Goal: Connect with others: Connect with other users

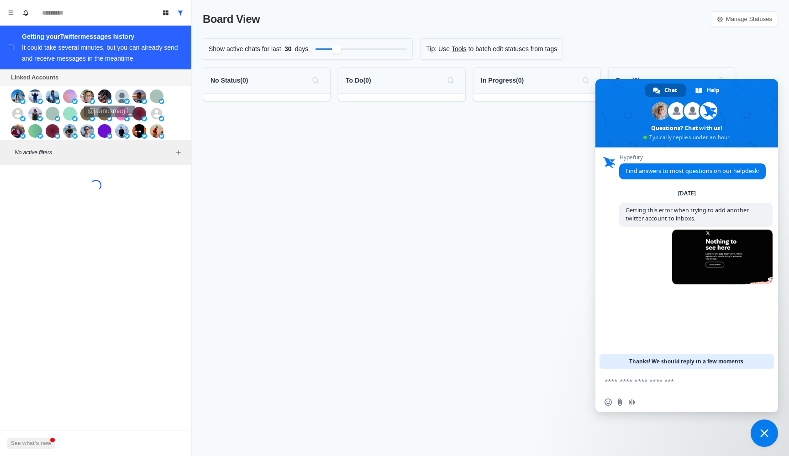
scroll to position [193, 0]
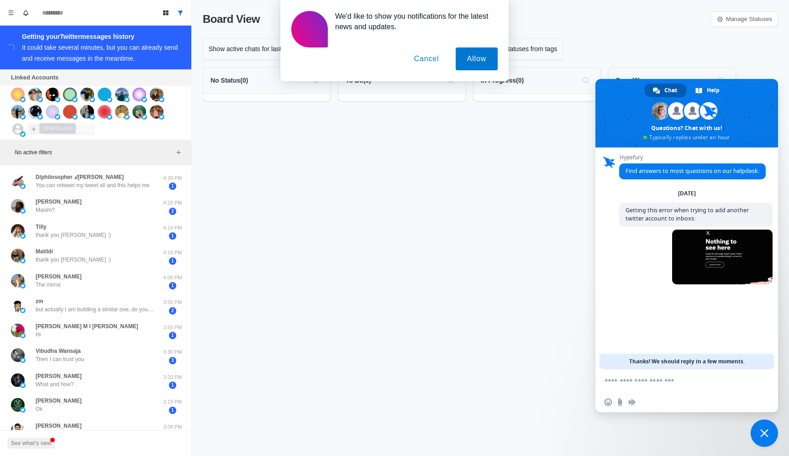
click at [33, 126] on button "Add account" at bounding box center [33, 129] width 11 height 11
click at [74, 148] on button "Connect X account" at bounding box center [89, 150] width 116 height 16
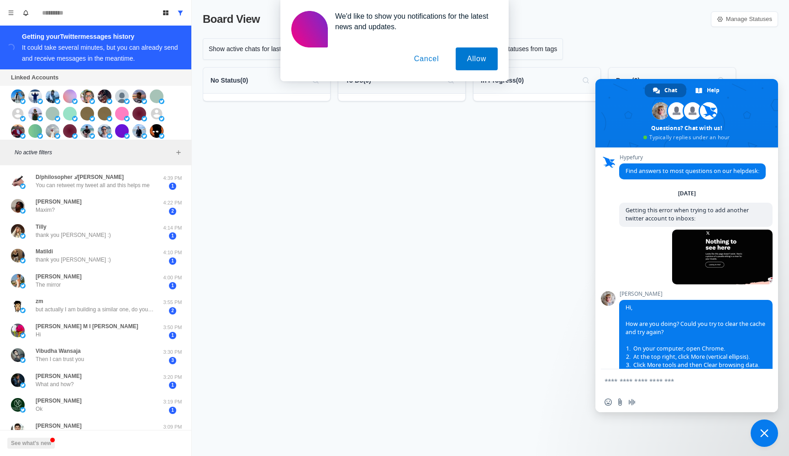
scroll to position [58, 0]
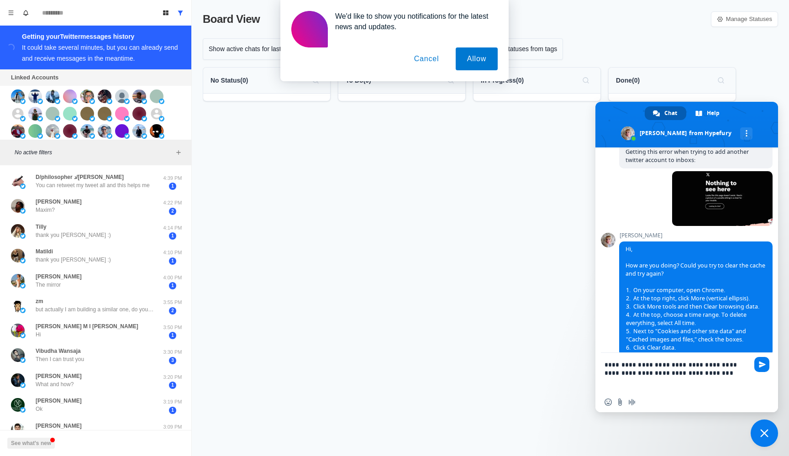
type textarea "**********"
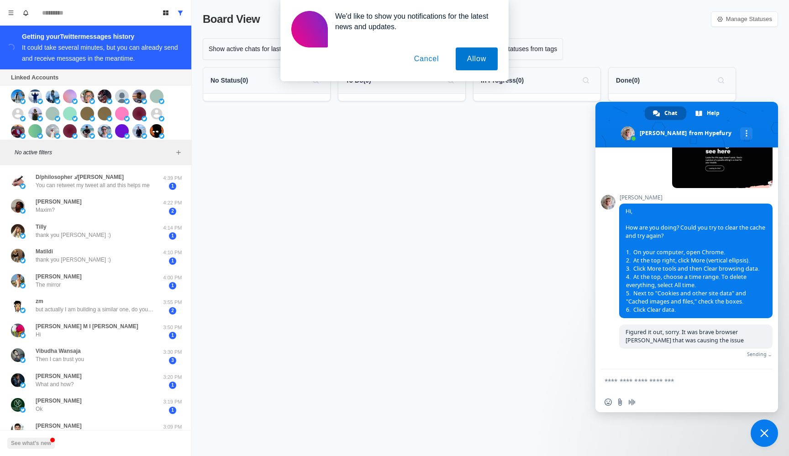
scroll to position [90, 0]
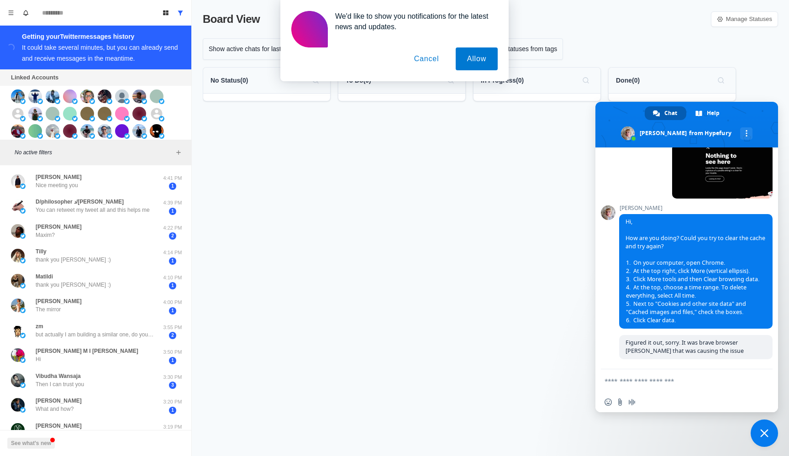
type textarea "*"
type textarea "**********"
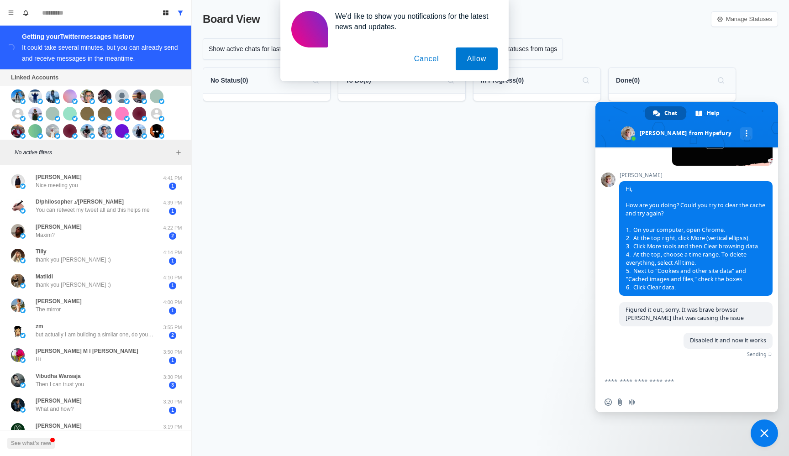
scroll to position [108, 0]
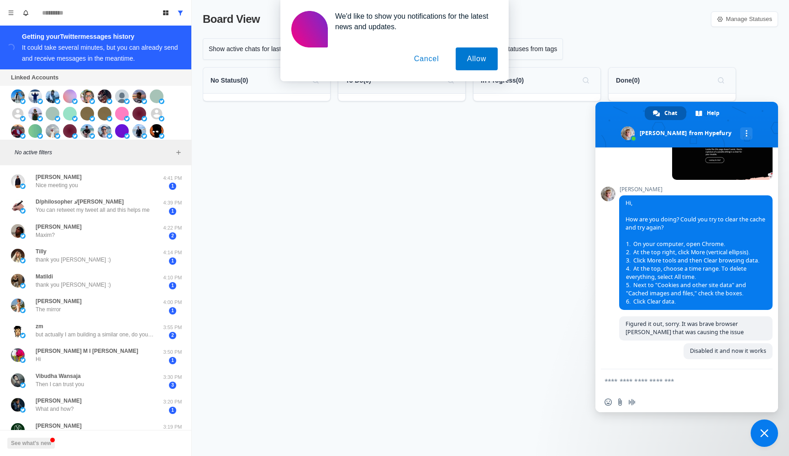
click at [757, 429] on span "Close chat" at bounding box center [764, 433] width 27 height 27
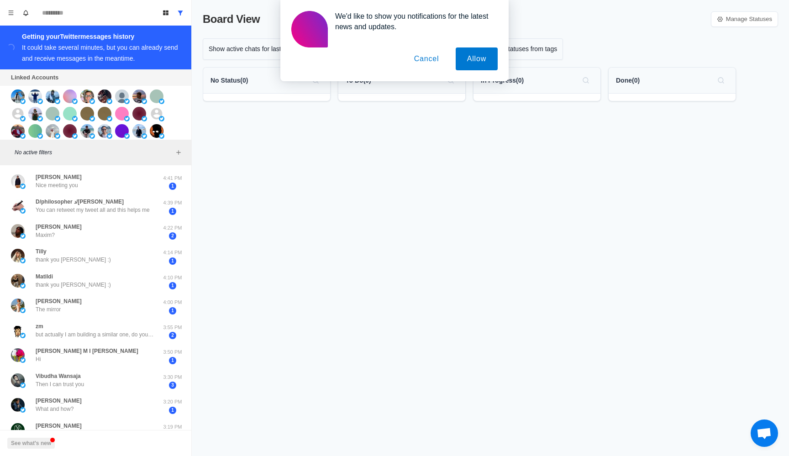
click at [436, 55] on button "Cancel" at bounding box center [427, 58] width 48 height 23
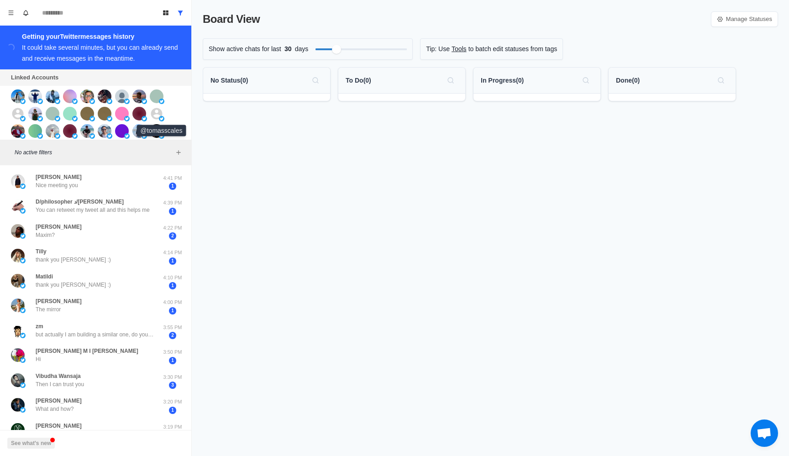
scroll to position [193, 0]
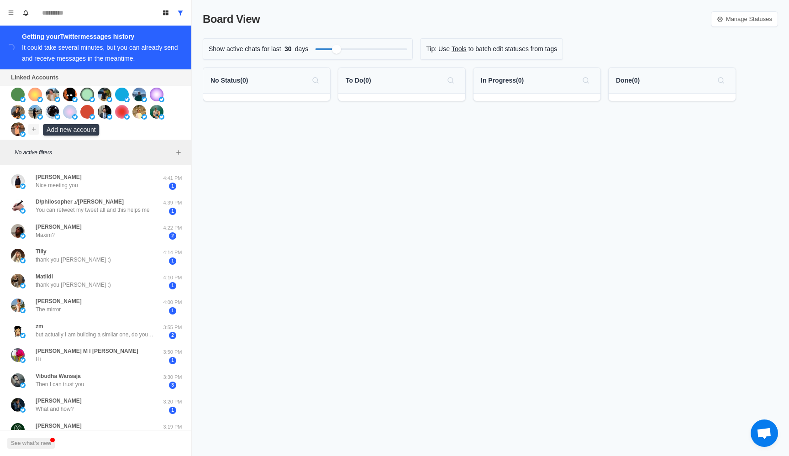
click at [32, 131] on icon "Add account" at bounding box center [34, 129] width 6 height 6
click at [90, 151] on button "Connect X account" at bounding box center [89, 150] width 116 height 16
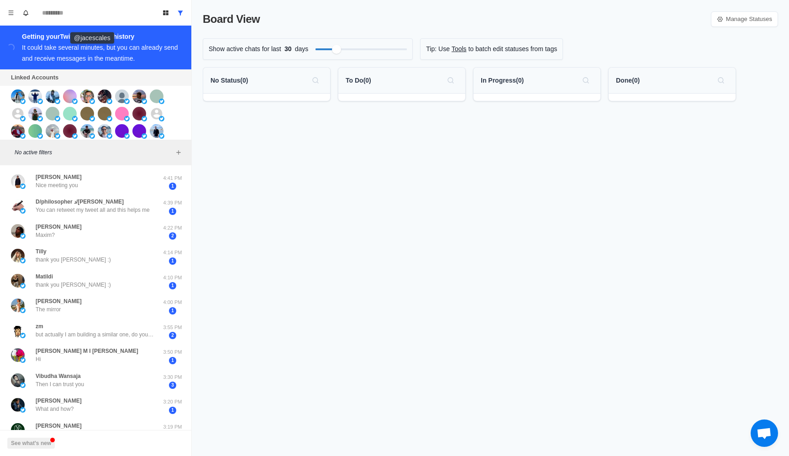
scroll to position [193, 0]
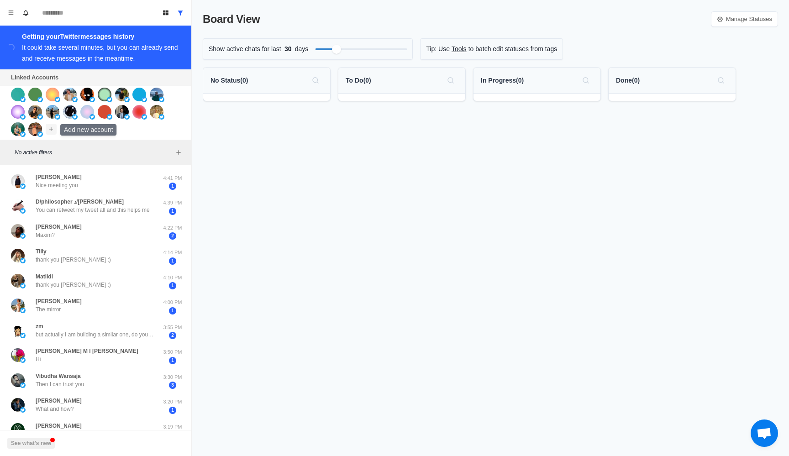
click at [54, 132] on button "Add account" at bounding box center [51, 129] width 11 height 11
click at [84, 143] on button "Connect X account" at bounding box center [106, 150] width 116 height 16
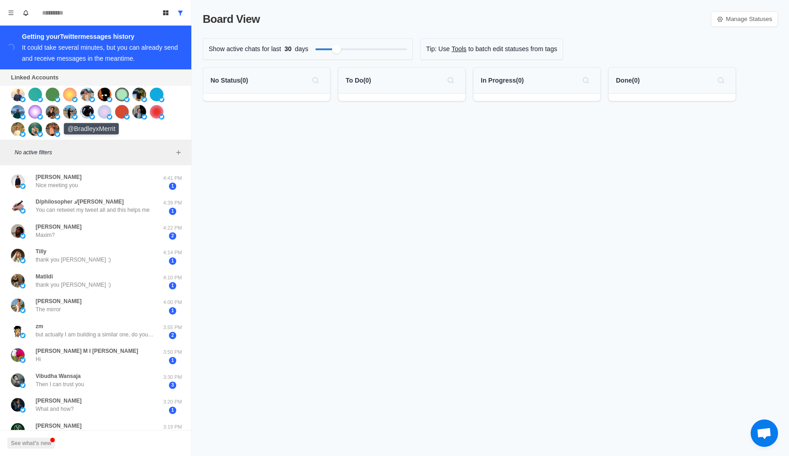
scroll to position [108, 0]
click at [68, 129] on icon "Add account" at bounding box center [68, 129] width 6 height 6
click at [87, 145] on button "Connect X account" at bounding box center [123, 150] width 116 height 16
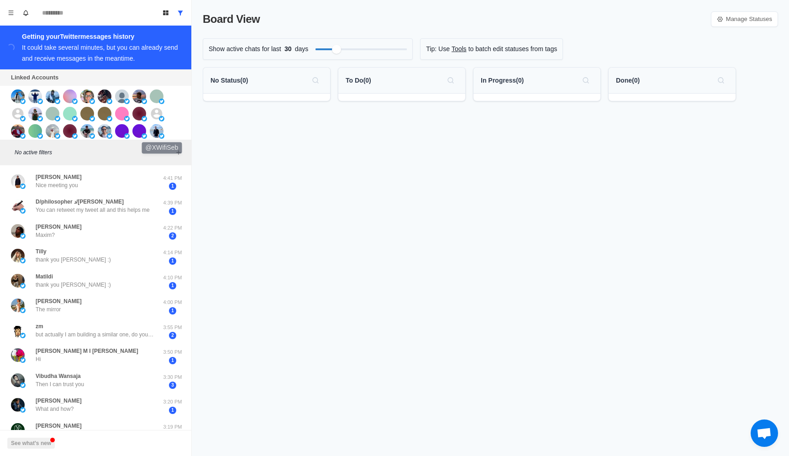
scroll to position [193, 0]
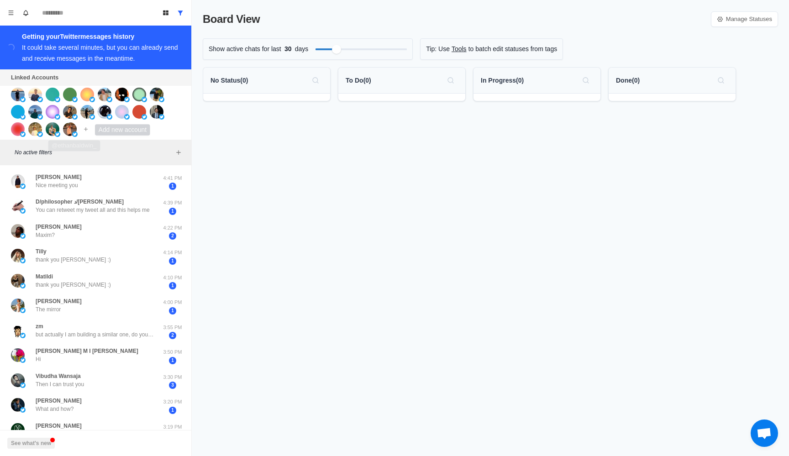
click at [92, 132] on div "Connect X account Connect Instagram account Additional account cost: +$3/month" at bounding box center [95, 113] width 191 height 54
click at [88, 132] on icon "Add account" at bounding box center [86, 129] width 6 height 6
click at [101, 146] on button "Connect X account" at bounding box center [141, 150] width 116 height 16
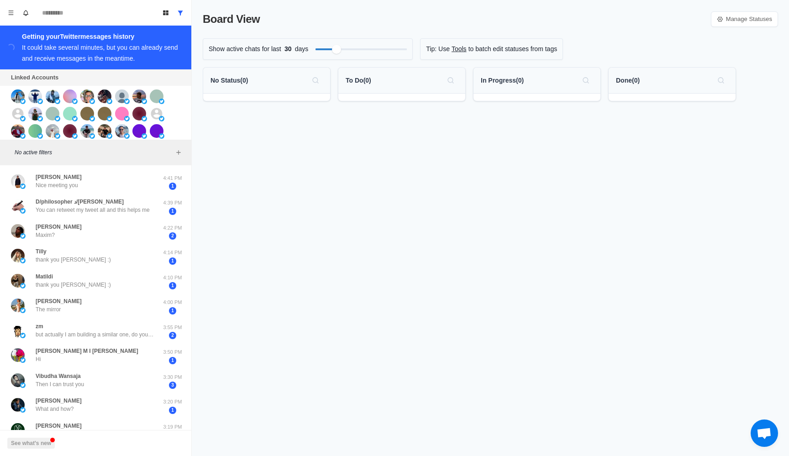
scroll to position [108, 0]
click at [8, 10] on icon "Menu" at bounding box center [11, 13] width 6 height 6
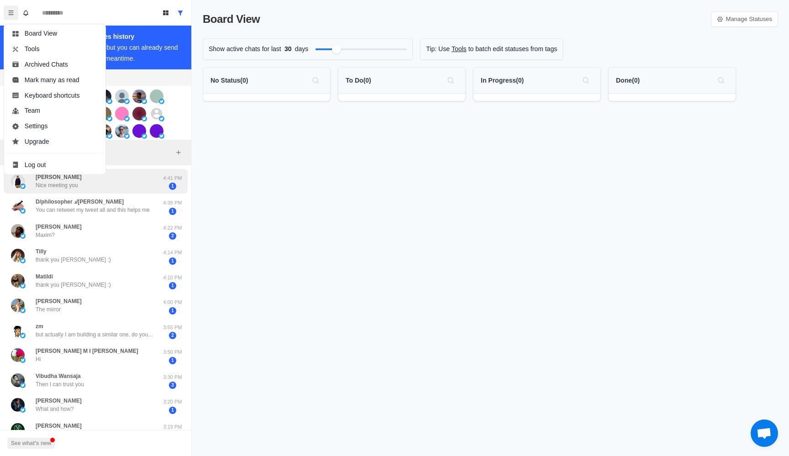
scroll to position [277, 0]
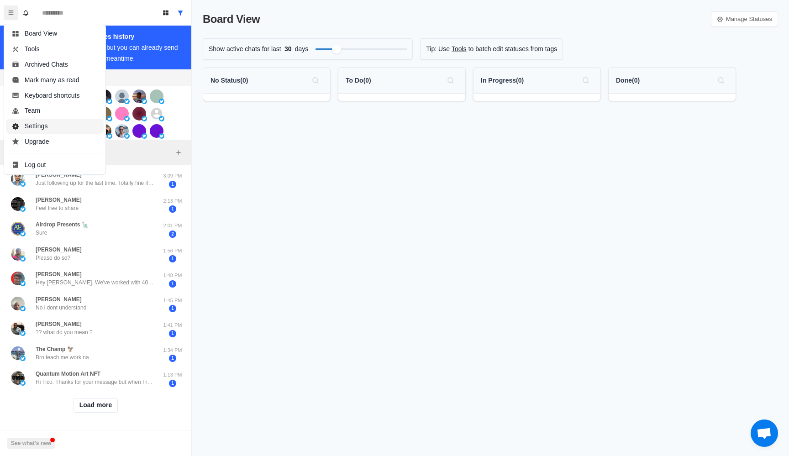
click at [51, 125] on button "Settings" at bounding box center [55, 127] width 98 height 16
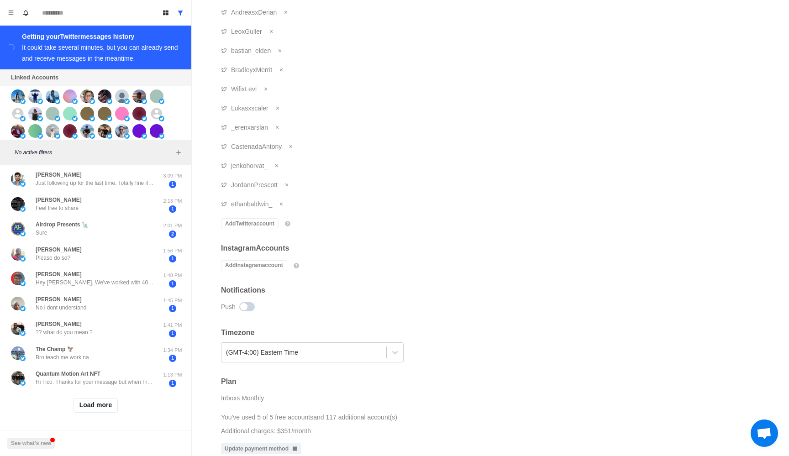
scroll to position [2453, 0]
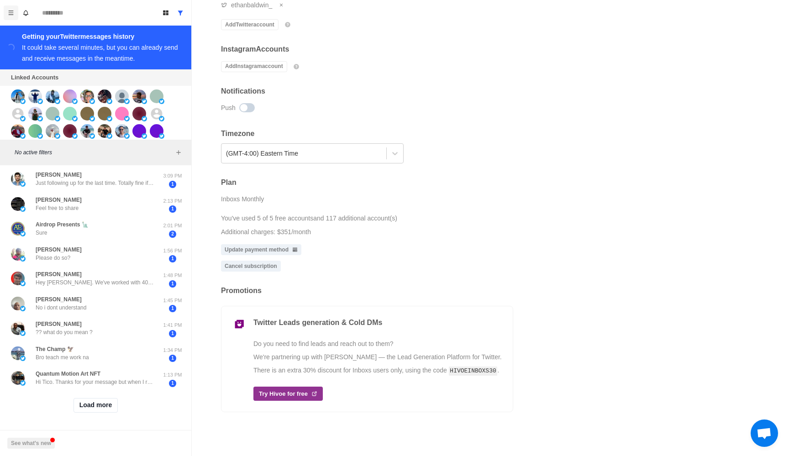
click at [8, 13] on icon "Menu" at bounding box center [11, 13] width 6 height 6
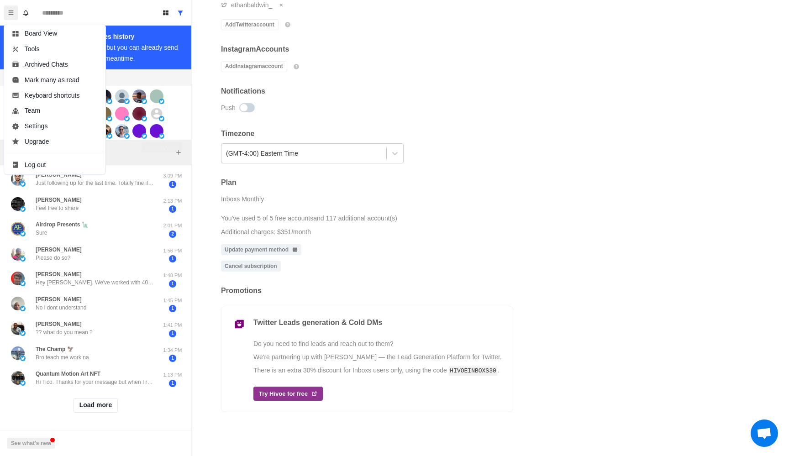
click at [182, 117] on div "Connect X account Connect Instagram account Additional account cost: +$3/month" at bounding box center [95, 113] width 191 height 54
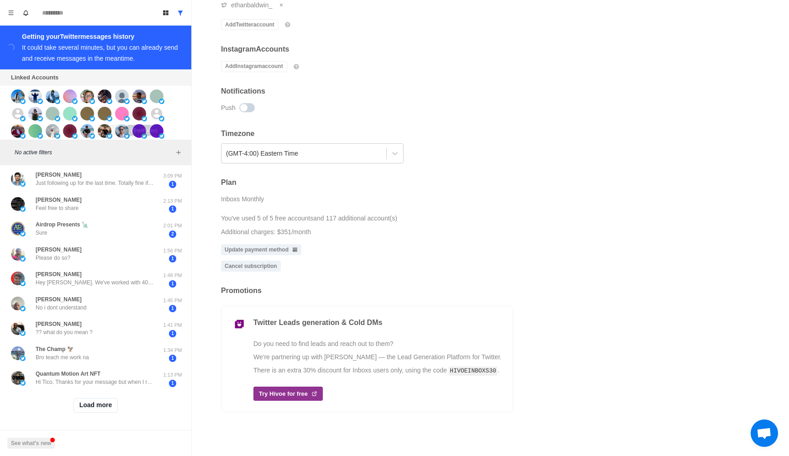
scroll to position [193, 0]
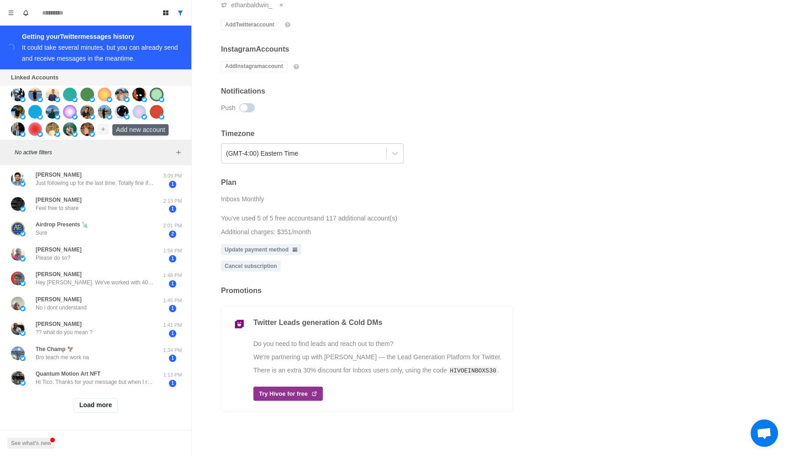
click at [100, 130] on icon "Add account" at bounding box center [103, 129] width 6 height 6
click at [150, 153] on button "Connect X account" at bounding box center [158, 150] width 116 height 16
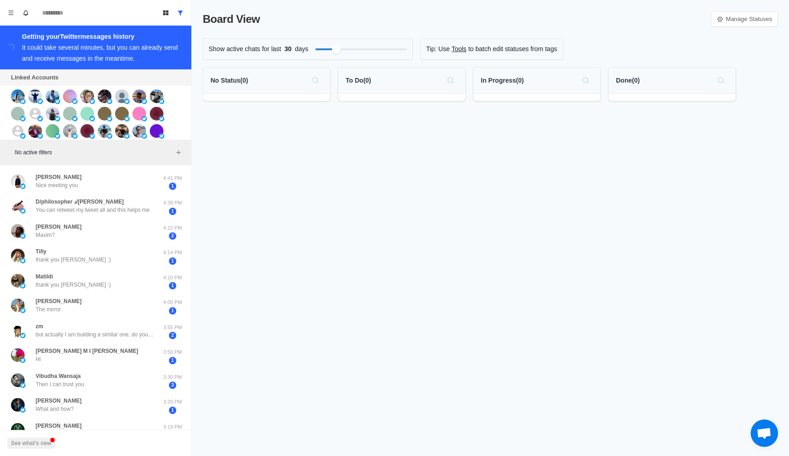
scroll to position [193, 0]
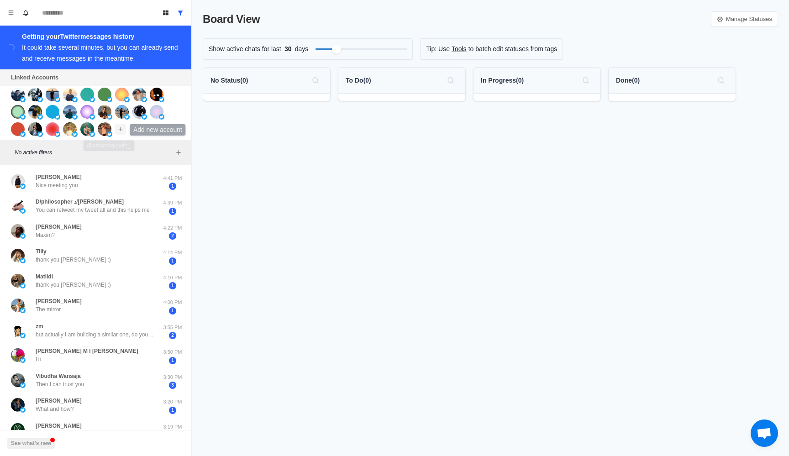
click at [126, 131] on button "Add account" at bounding box center [120, 129] width 11 height 11
click at [154, 151] on button "Connect X account" at bounding box center [175, 150] width 116 height 16
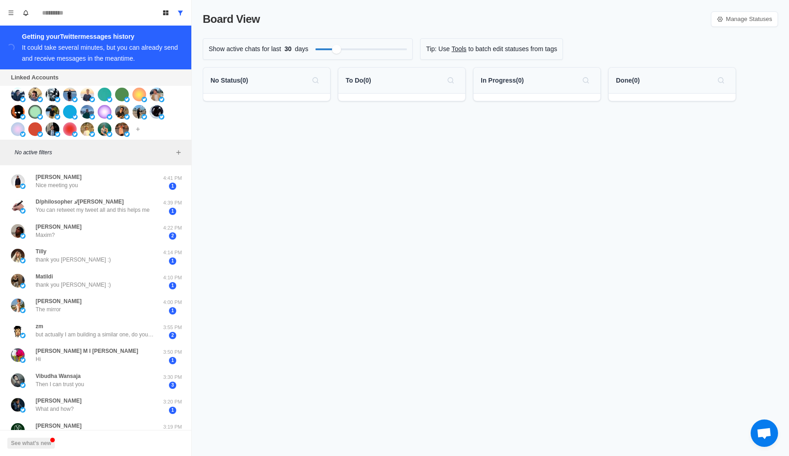
scroll to position [108, 0]
click at [138, 132] on icon "Add account" at bounding box center [138, 129] width 6 height 6
click at [178, 147] on button "Connect X account" at bounding box center [193, 150] width 116 height 16
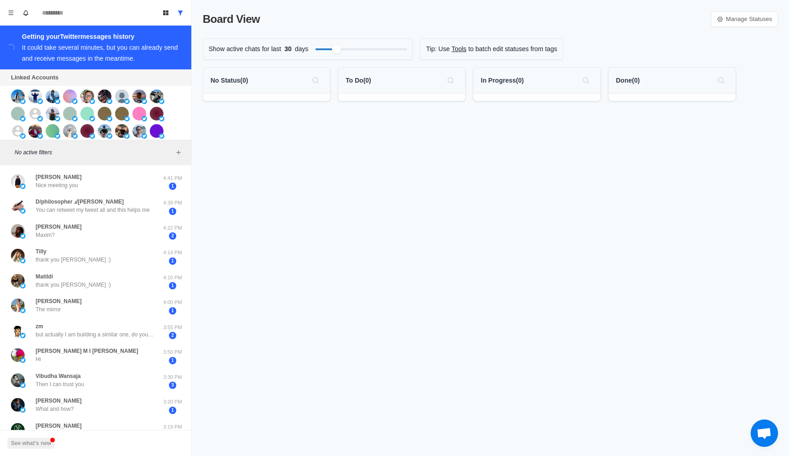
scroll to position [193, 0]
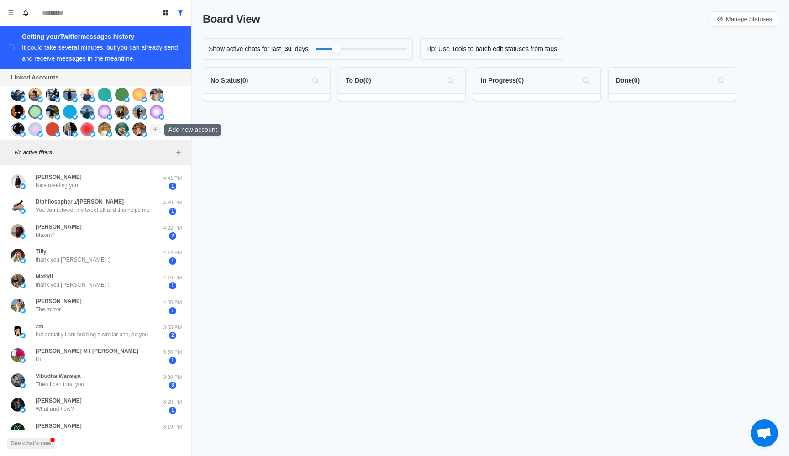
click at [160, 128] on button "Add account" at bounding box center [155, 129] width 11 height 11
click at [172, 143] on button "Connect X account" at bounding box center [210, 150] width 116 height 16
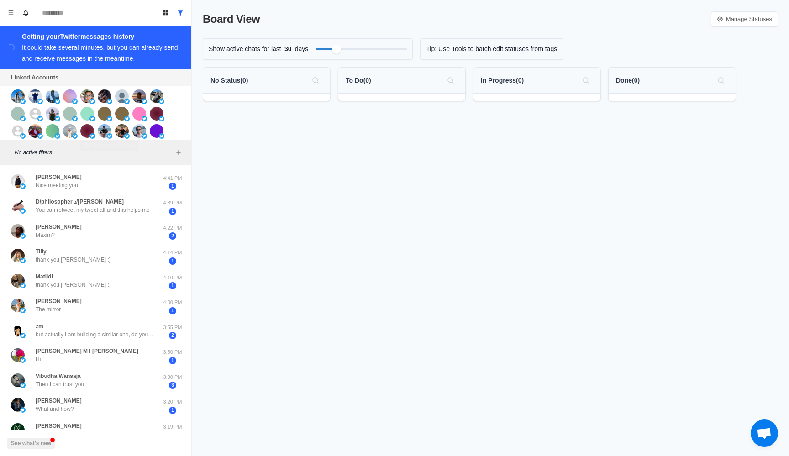
scroll to position [193, 0]
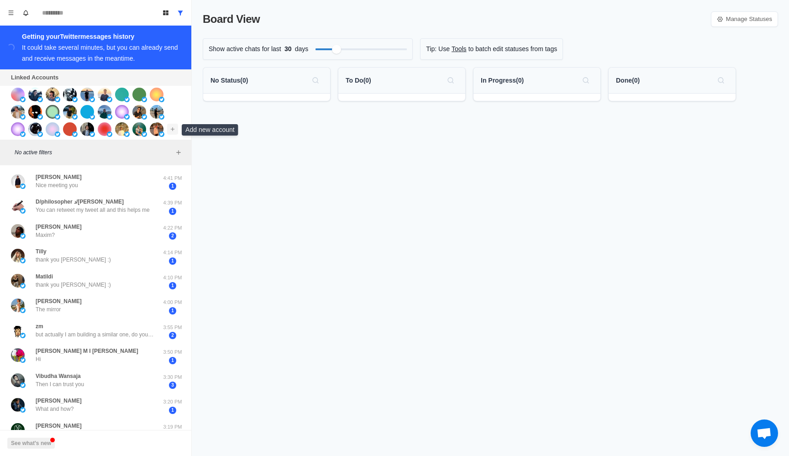
click at [175, 130] on icon "Add account" at bounding box center [172, 129] width 6 height 6
click at [180, 146] on icon "button" at bounding box center [178, 148] width 7 height 7
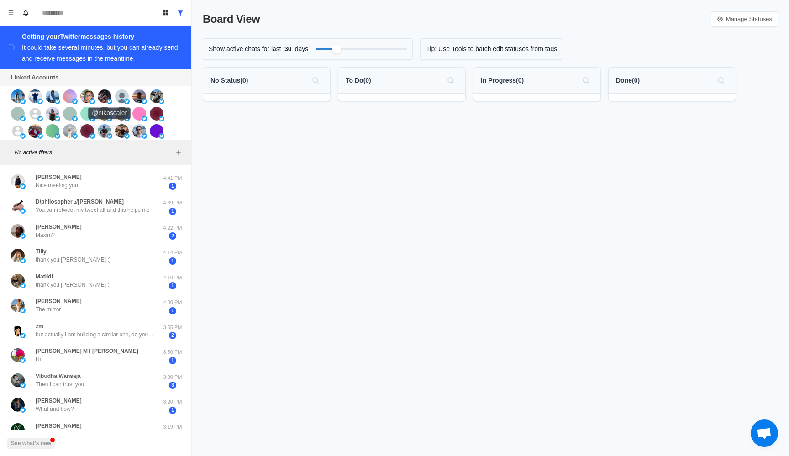
scroll to position [210, 0]
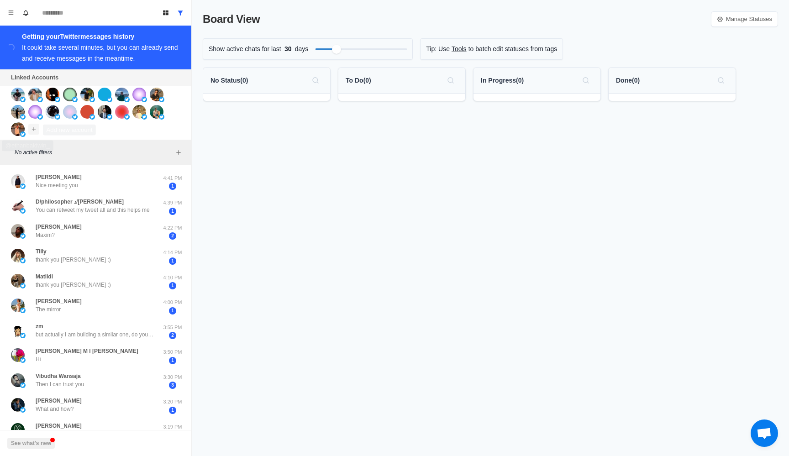
click at [34, 127] on icon "Add account" at bounding box center [34, 129] width 6 height 6
click at [59, 148] on button "Connect X account" at bounding box center [89, 150] width 116 height 16
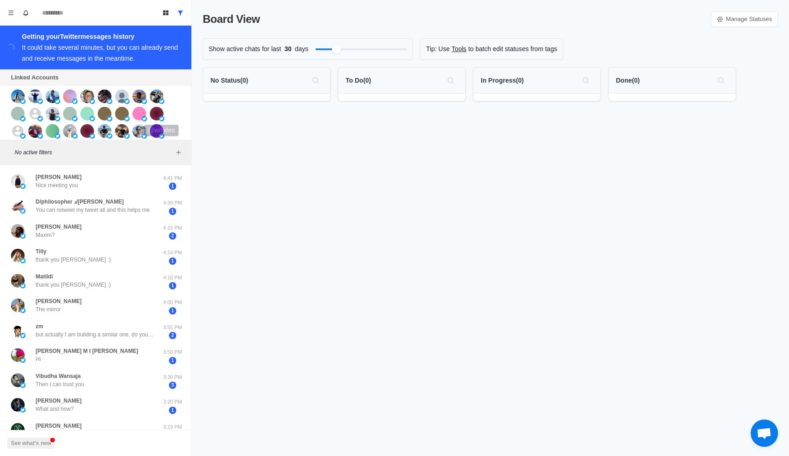
scroll to position [210, 0]
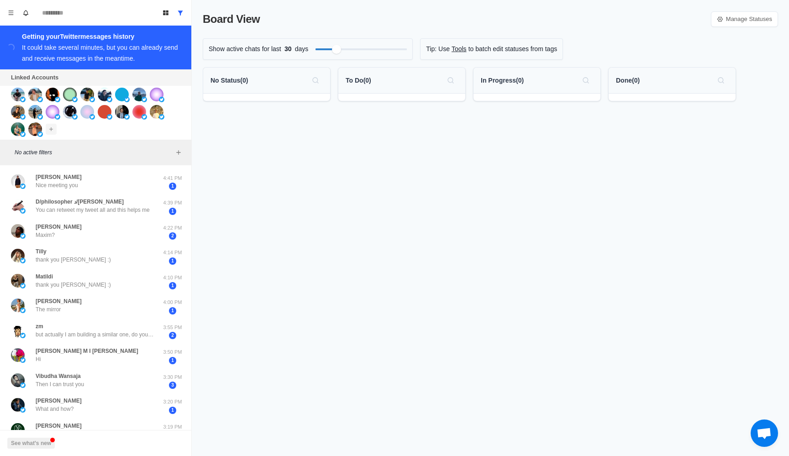
click at [53, 132] on icon "Add account" at bounding box center [51, 129] width 6 height 6
click at [78, 153] on button "Connect X account" at bounding box center [106, 150] width 116 height 16
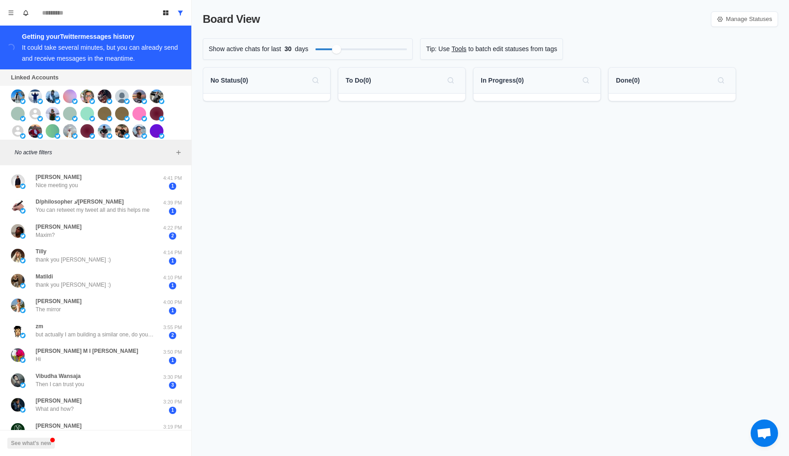
scroll to position [210, 0]
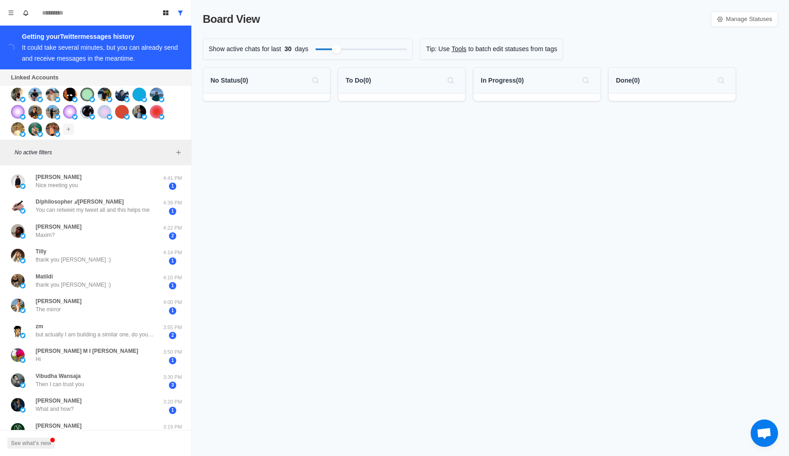
click at [69, 132] on icon "Add account" at bounding box center [68, 129] width 6 height 6
click at [85, 142] on button "Connect X account" at bounding box center [123, 150] width 116 height 16
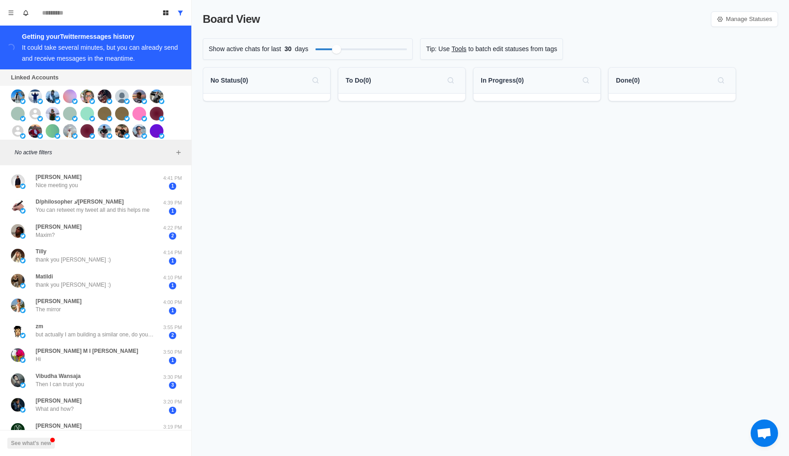
scroll to position [210, 0]
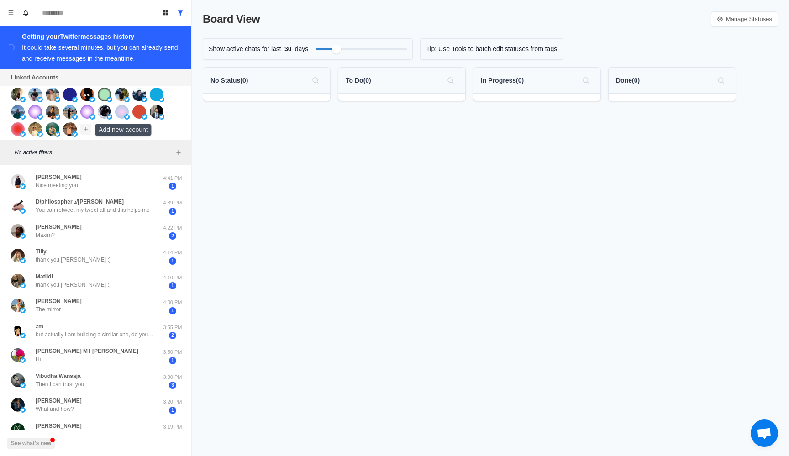
click at [84, 132] on icon "Add account" at bounding box center [86, 129] width 6 height 6
click at [110, 148] on button "Connect X account" at bounding box center [141, 150] width 116 height 16
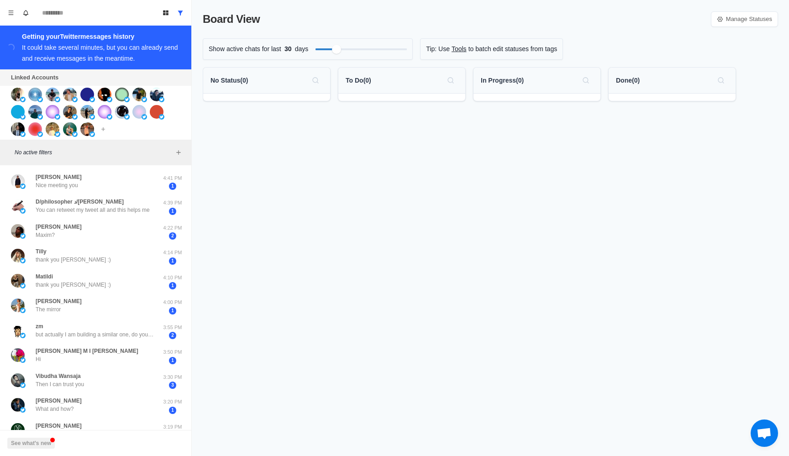
scroll to position [108, 0]
click at [104, 130] on icon "Add account" at bounding box center [103, 129] width 4 height 4
click at [139, 150] on button "Connect X account" at bounding box center [158, 150] width 116 height 16
